Goal: Information Seeking & Learning: Find specific fact

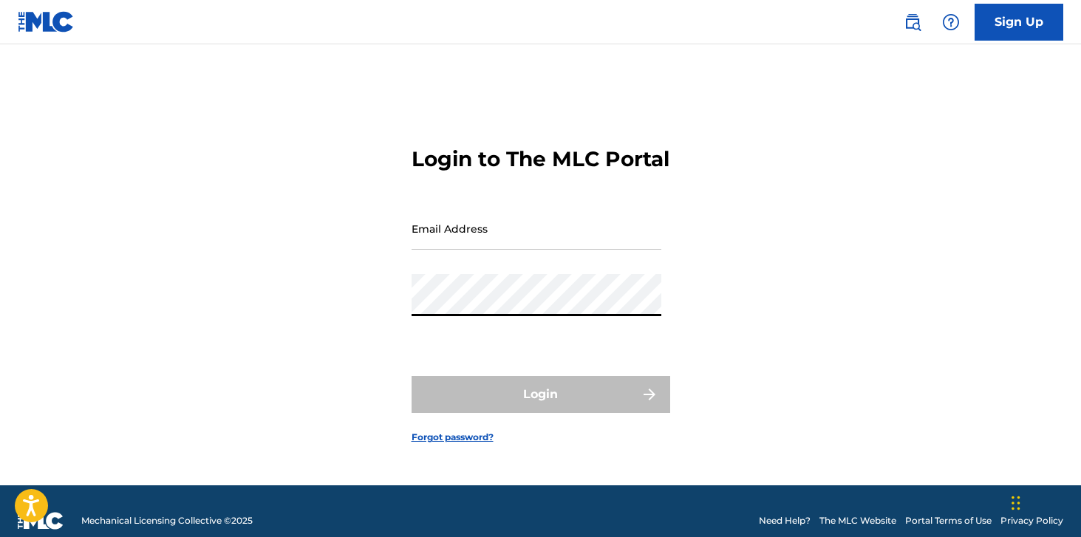
type input "[PERSON_NAME][EMAIL_ADDRESS][DOMAIN_NAME]"
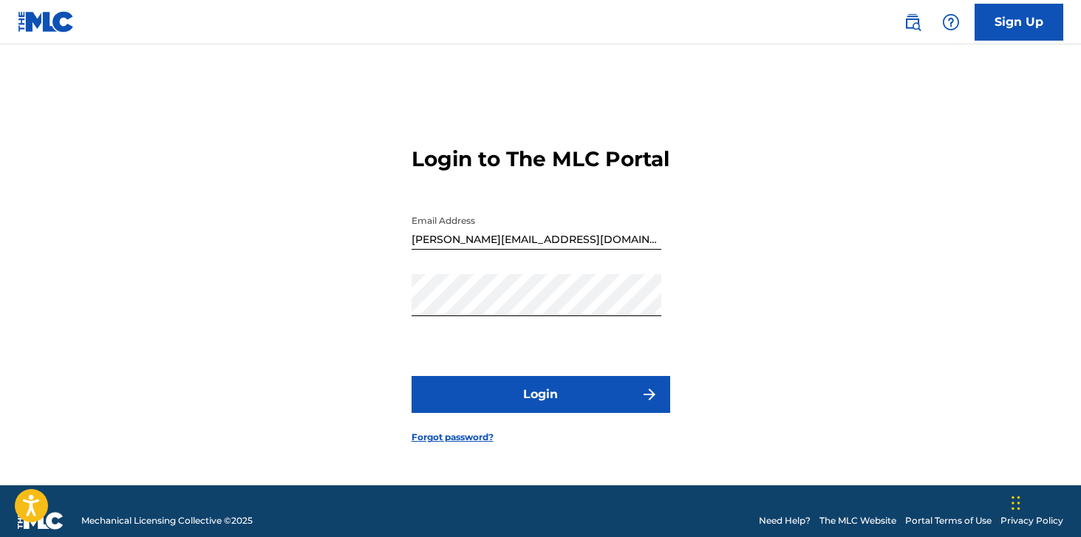
click at [514, 412] on button "Login" at bounding box center [541, 394] width 259 height 37
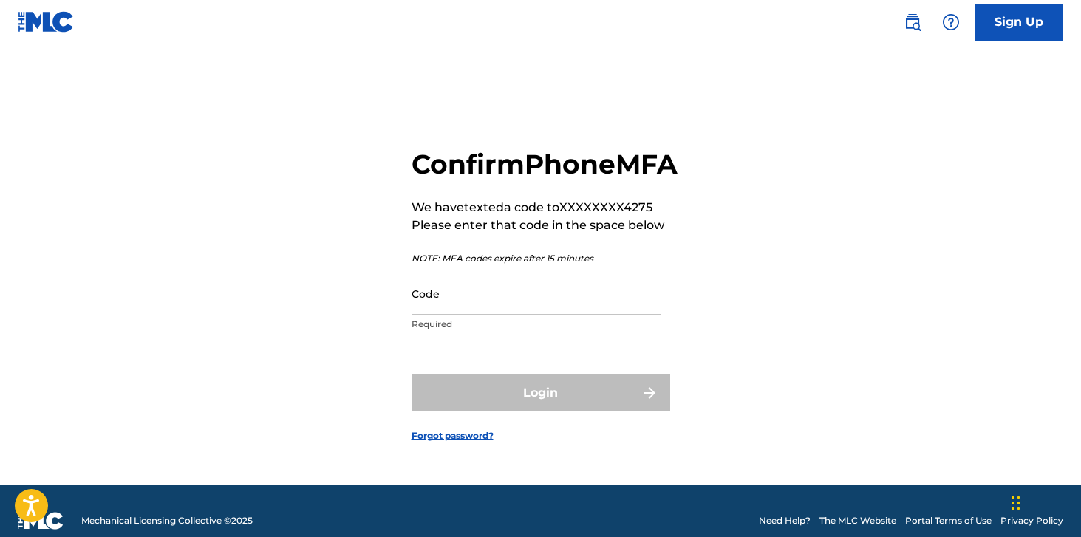
click at [558, 315] on input "Code" at bounding box center [537, 294] width 250 height 42
paste input "754969"
type input "754969"
click at [412, 375] on button "Login" at bounding box center [541, 393] width 259 height 37
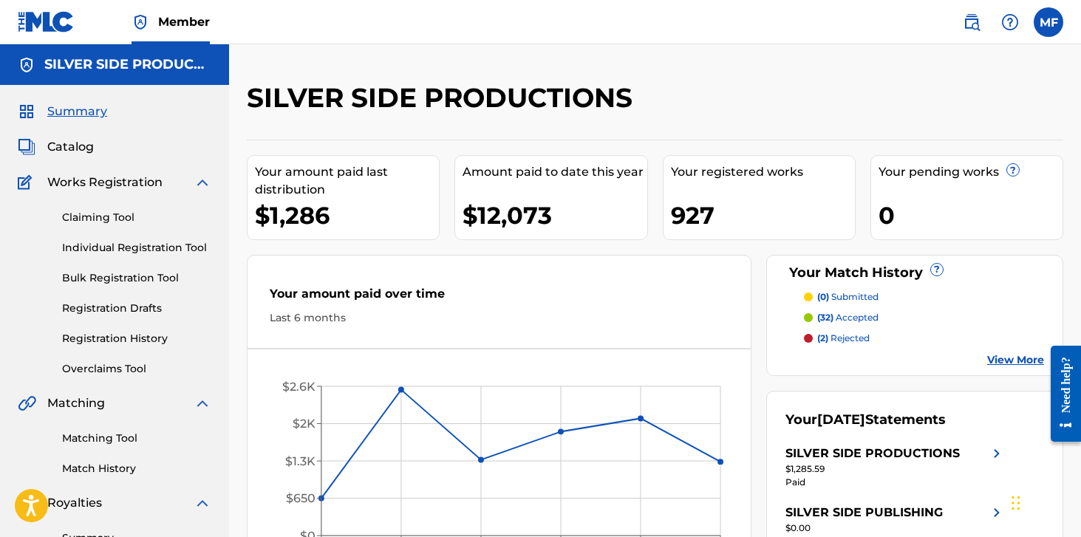
click at [972, 27] on img at bounding box center [972, 22] width 18 height 18
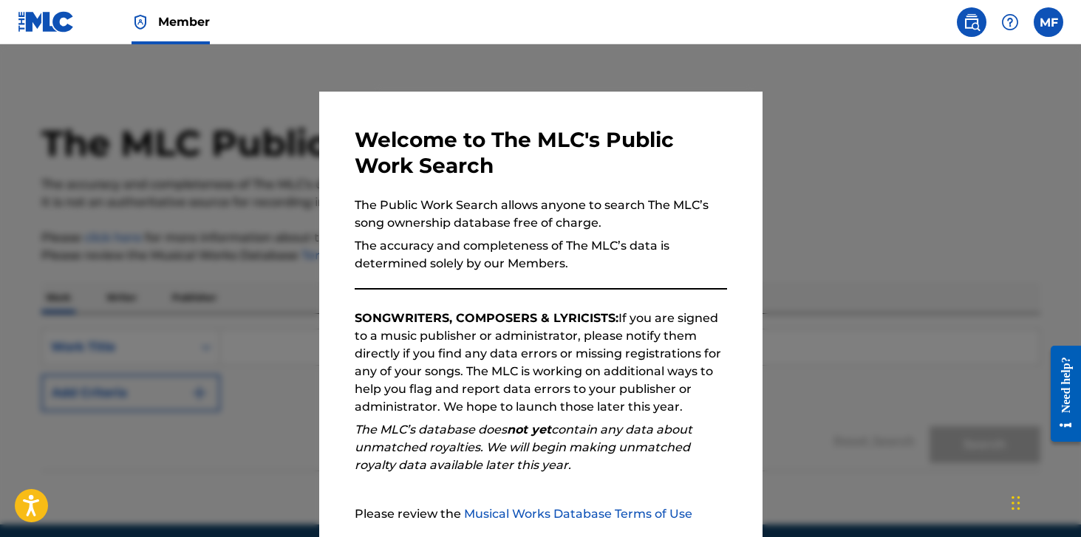
scroll to position [139, 0]
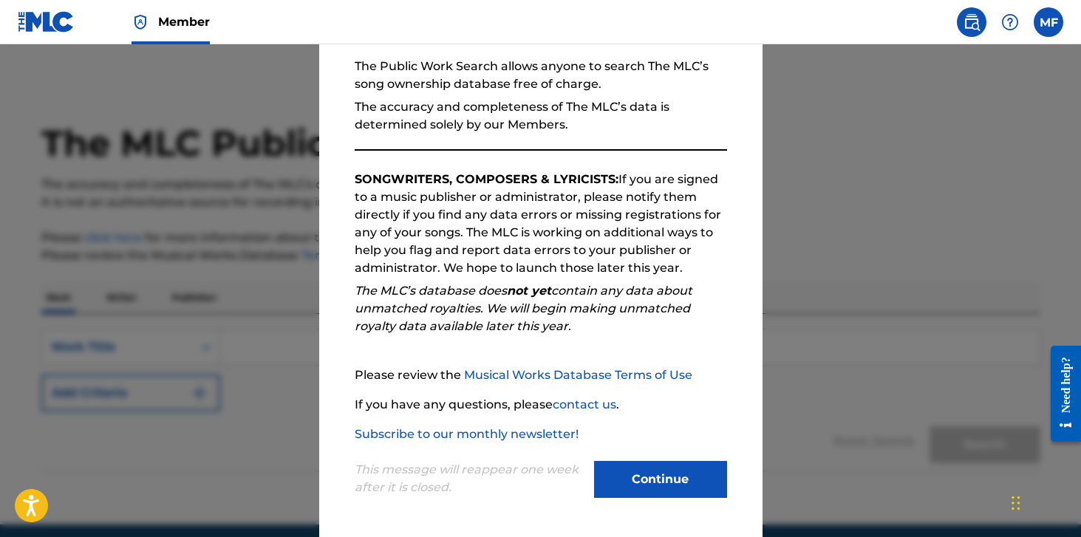
click at [643, 480] on button "Continue" at bounding box center [660, 479] width 133 height 37
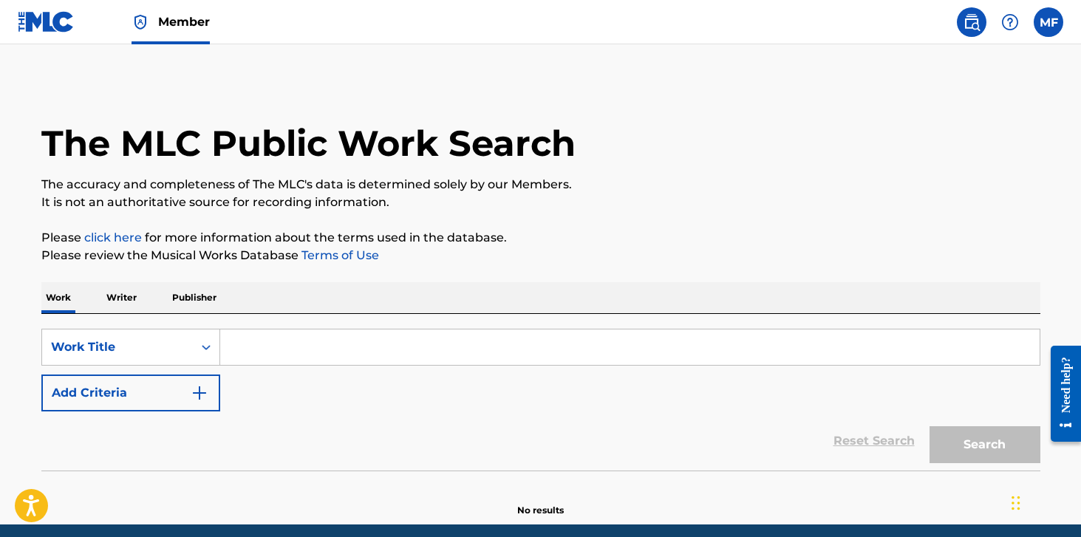
click at [276, 339] on input "Search Form" at bounding box center [630, 347] width 820 height 35
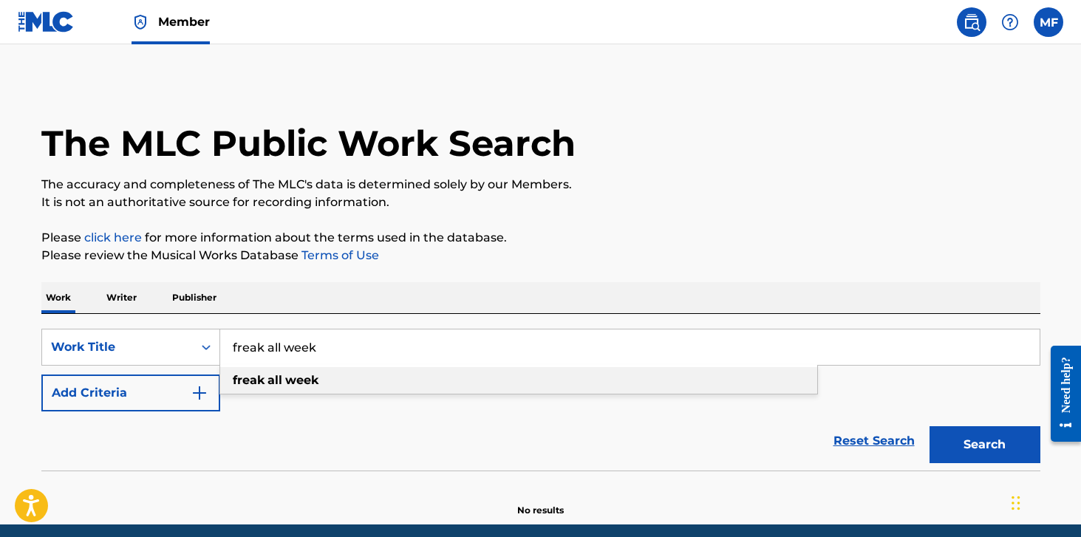
type input "freak all week"
click at [248, 386] on strong "freak" at bounding box center [249, 380] width 32 height 14
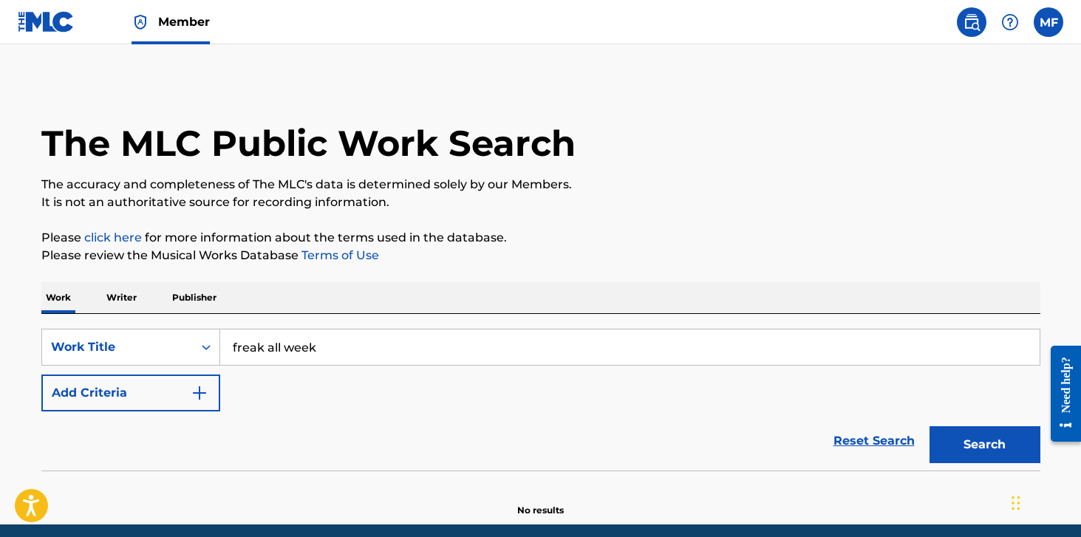
click at [191, 388] on img "Search Form" at bounding box center [200, 393] width 18 height 18
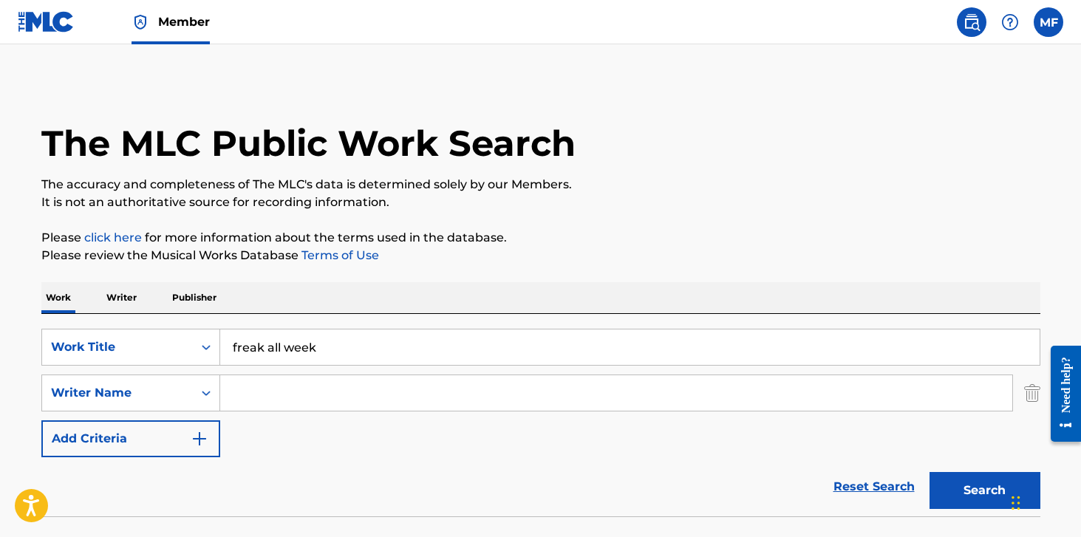
click at [287, 386] on input "Search Form" at bounding box center [616, 392] width 792 height 35
type input "a"
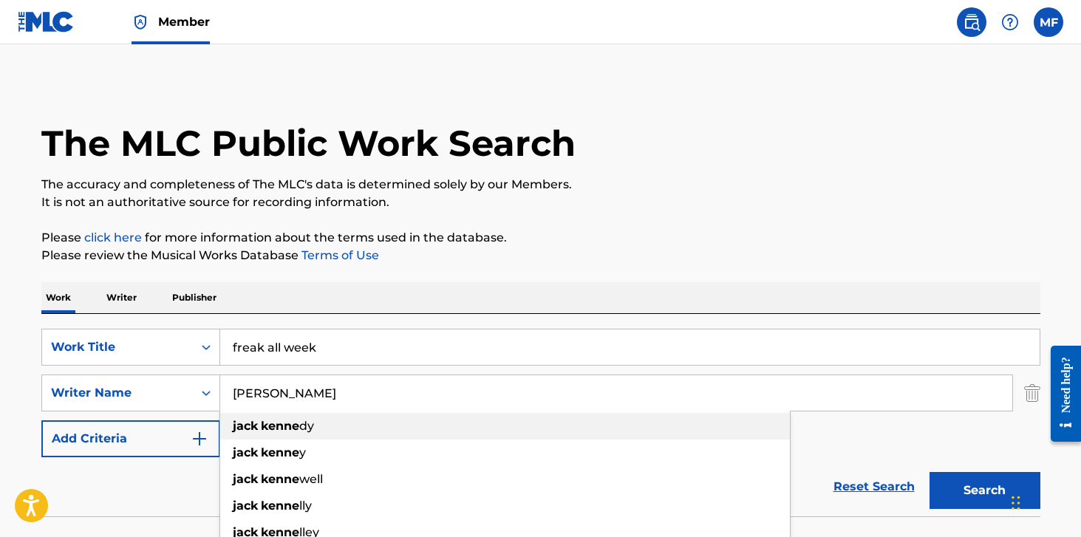
click at [256, 432] on strong "jack" at bounding box center [245, 426] width 25 height 14
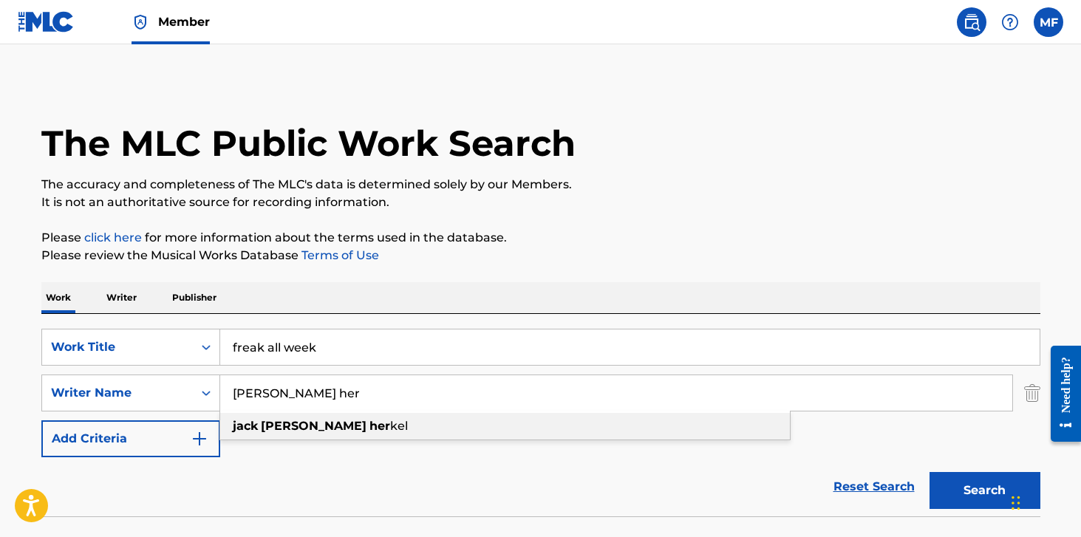
click at [369, 429] on strong "her" at bounding box center [379, 426] width 21 height 14
type input "[PERSON_NAME] [PERSON_NAME]"
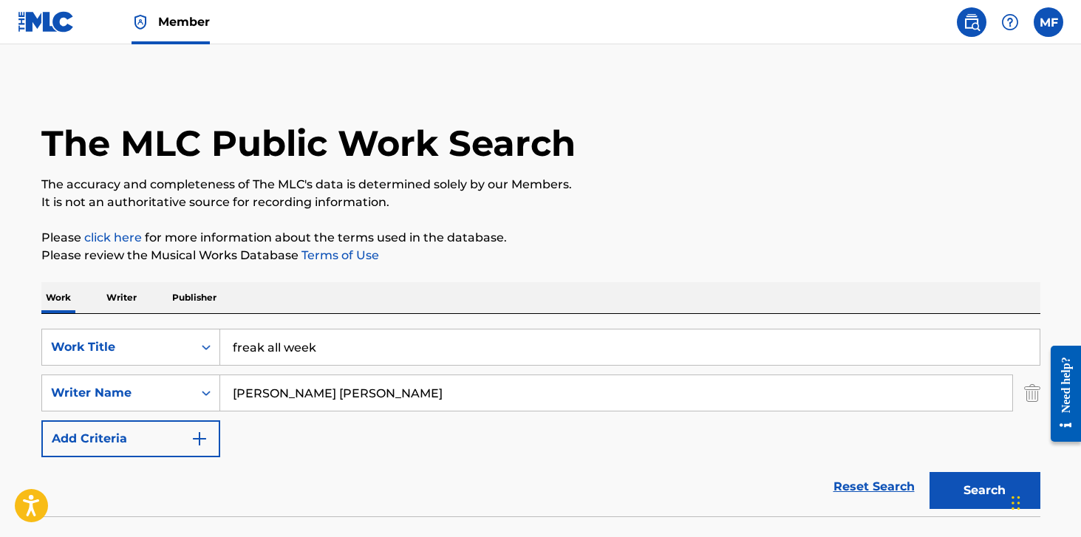
click at [1004, 491] on button "Search" at bounding box center [985, 490] width 111 height 37
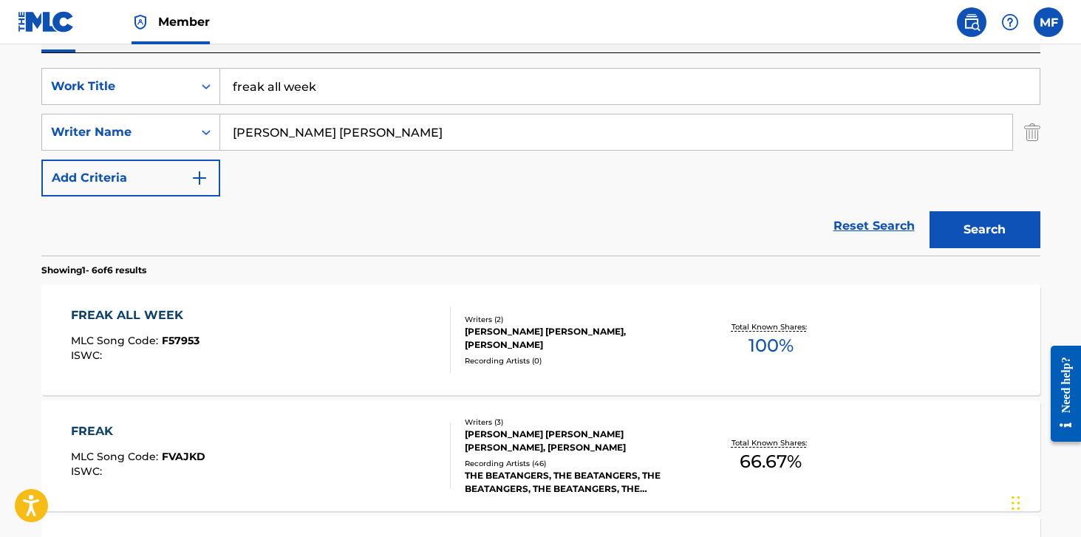
scroll to position [273, 0]
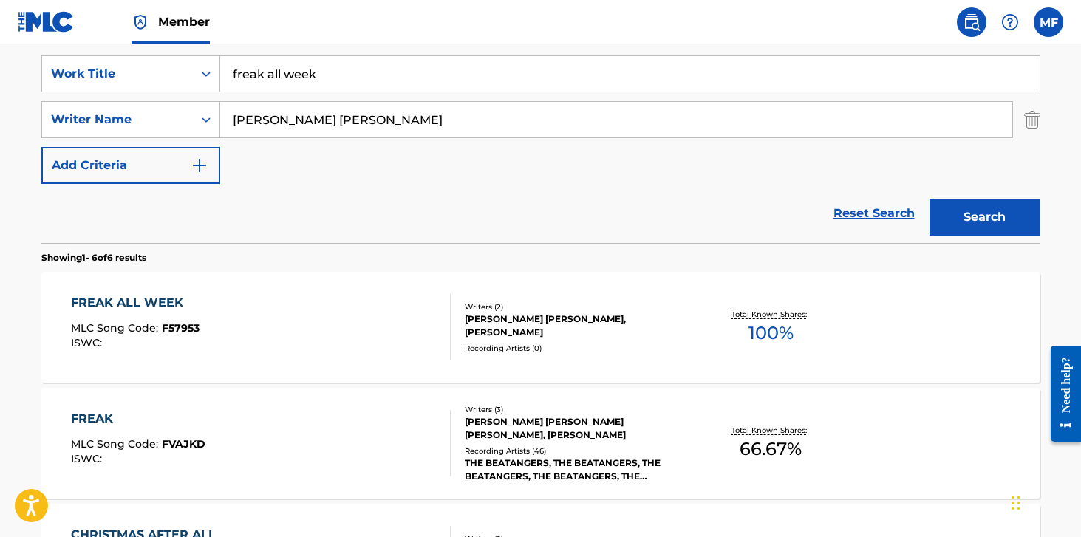
click at [383, 304] on div "FREAK ALL WEEK MLC Song Code : F57953 ISWC :" at bounding box center [261, 327] width 380 height 67
